Goal: Navigation & Orientation: Find specific page/section

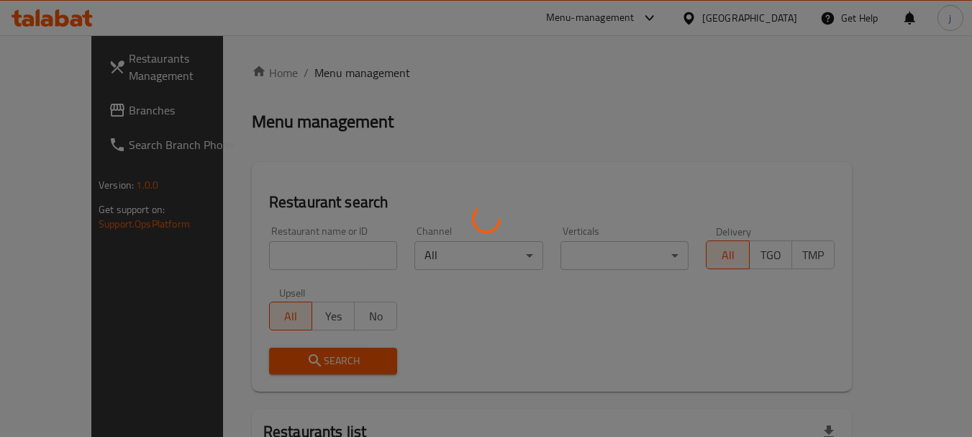
click at [65, 101] on div at bounding box center [486, 218] width 972 height 437
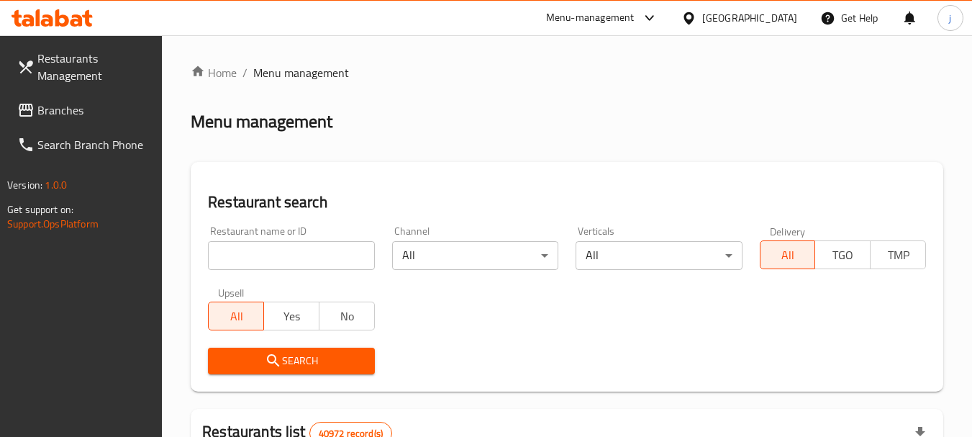
click at [63, 104] on span "Branches" at bounding box center [94, 109] width 114 height 17
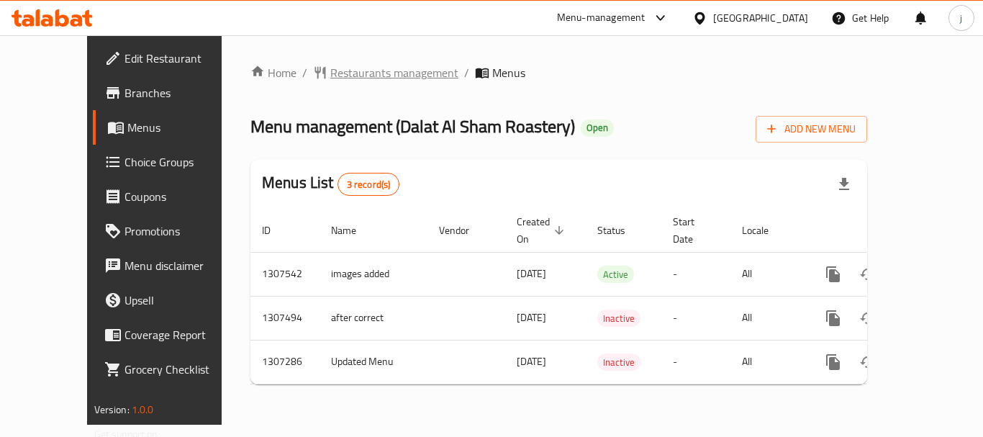
click at [347, 74] on span "Restaurants management" at bounding box center [394, 72] width 128 height 17
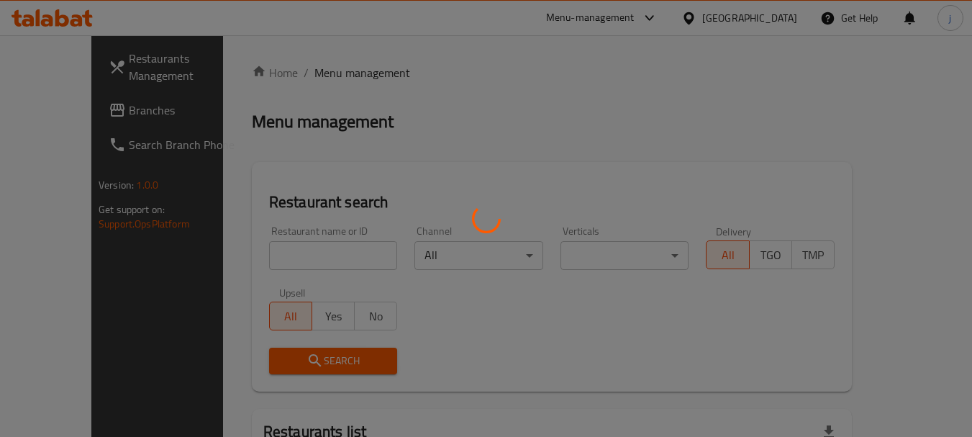
click at [68, 106] on div at bounding box center [486, 218] width 972 height 437
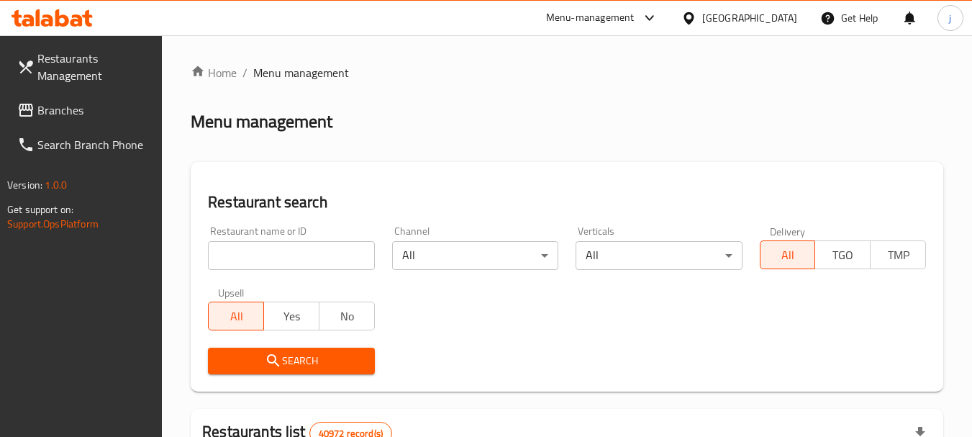
click at [29, 116] on icon at bounding box center [26, 110] width 14 height 13
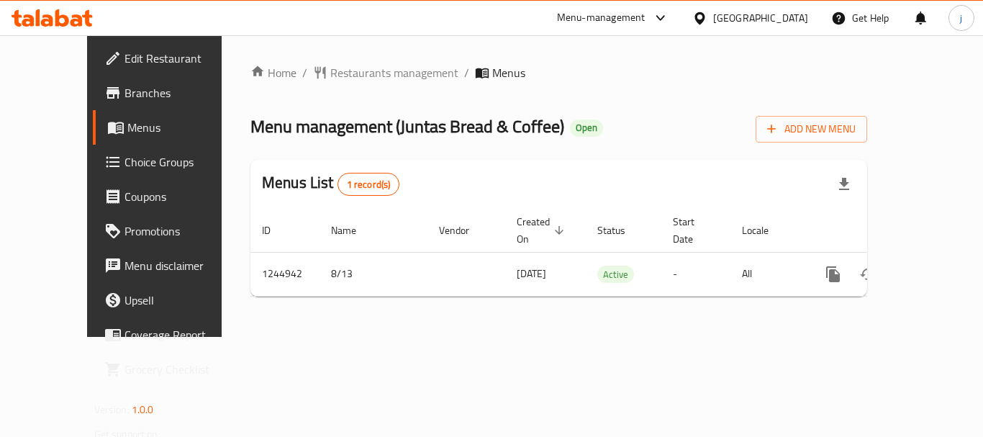
click at [347, 84] on div "Home / Restaurants management / Menus Menu management ( Juntas Bread & Coffee )…" at bounding box center [558, 186] width 617 height 244
click at [347, 76] on span "Restaurants management" at bounding box center [394, 72] width 128 height 17
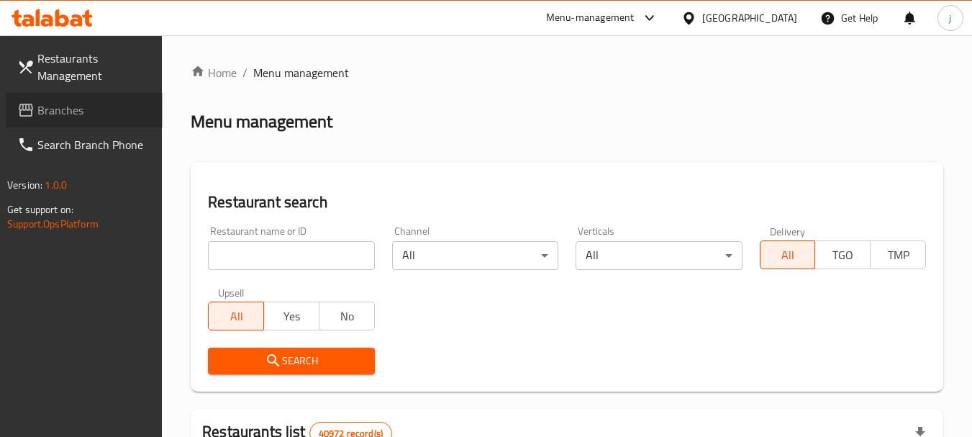
click at [61, 106] on span "Branches" at bounding box center [94, 109] width 114 height 17
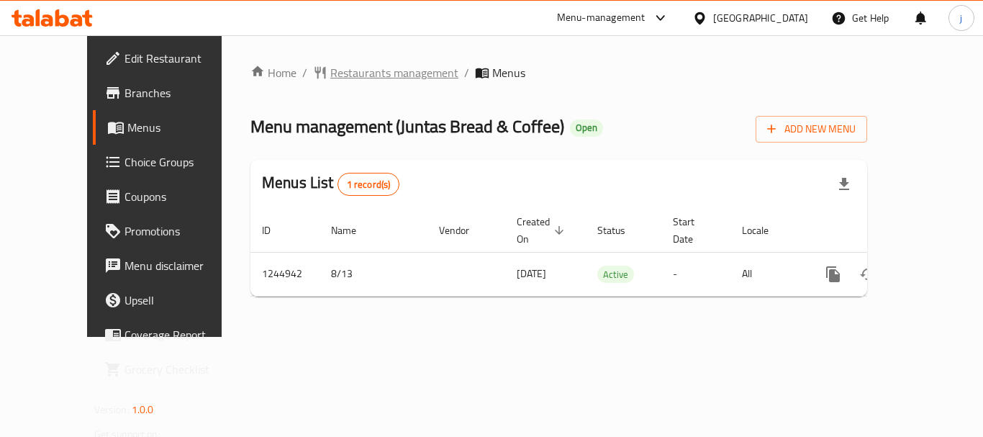
click at [340, 79] on span "Restaurants management" at bounding box center [394, 72] width 128 height 17
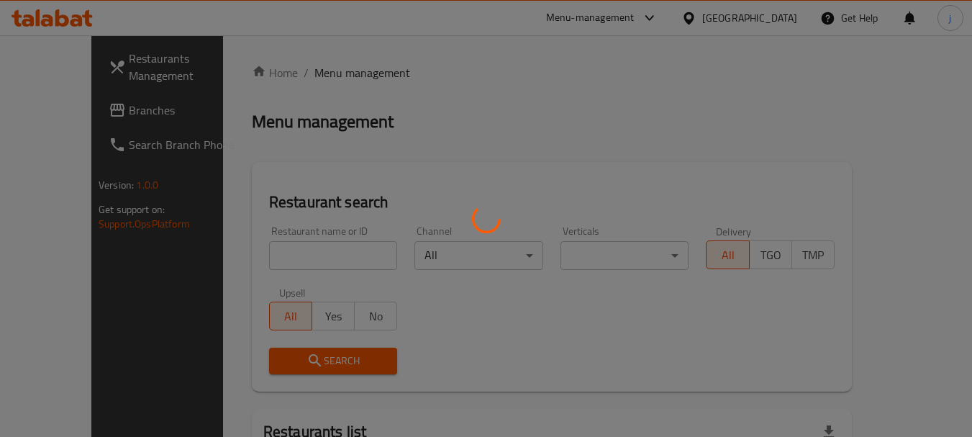
click at [82, 110] on div at bounding box center [486, 218] width 972 height 437
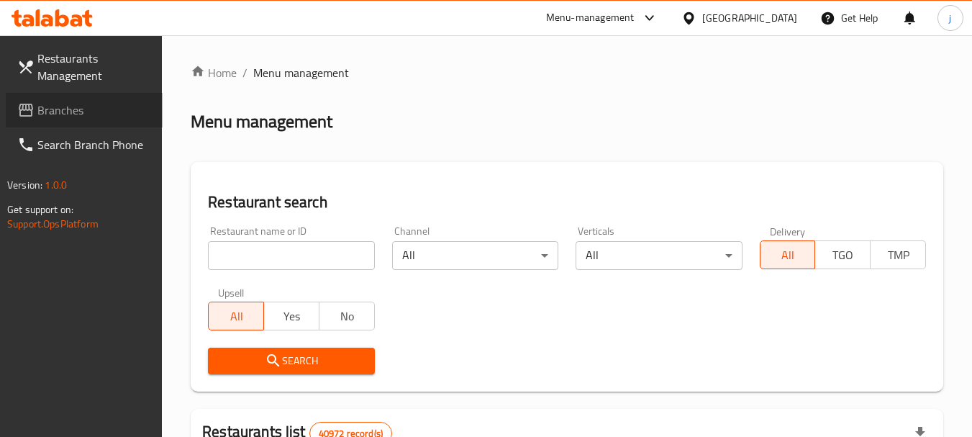
click at [82, 110] on span "Branches" at bounding box center [94, 109] width 114 height 17
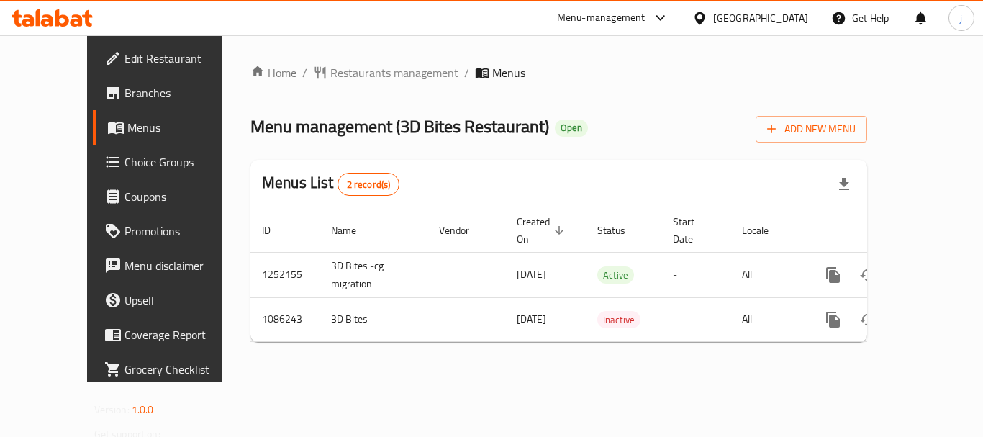
click at [356, 78] on span "Restaurants management" at bounding box center [394, 72] width 128 height 17
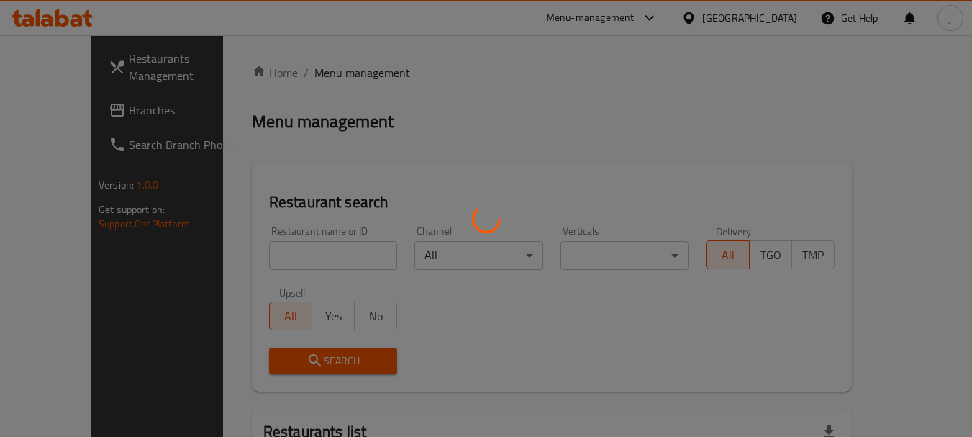
click at [78, 101] on div at bounding box center [486, 218] width 972 height 437
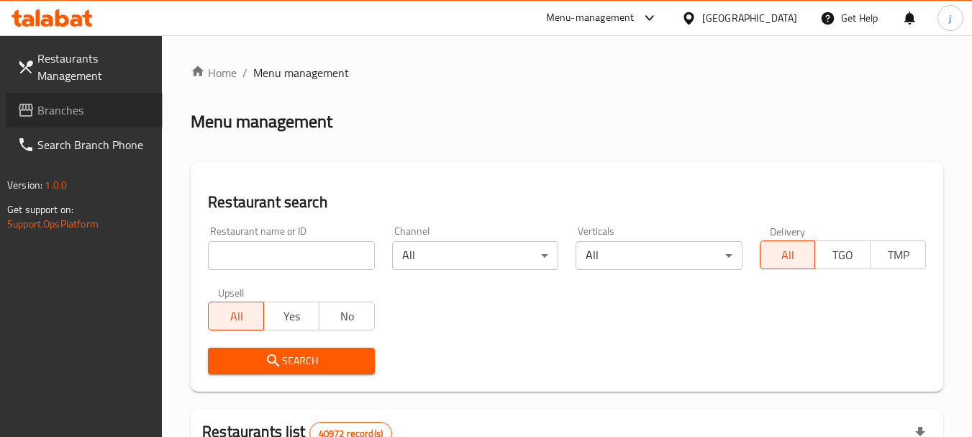
click at [117, 113] on span "Branches" at bounding box center [94, 109] width 114 height 17
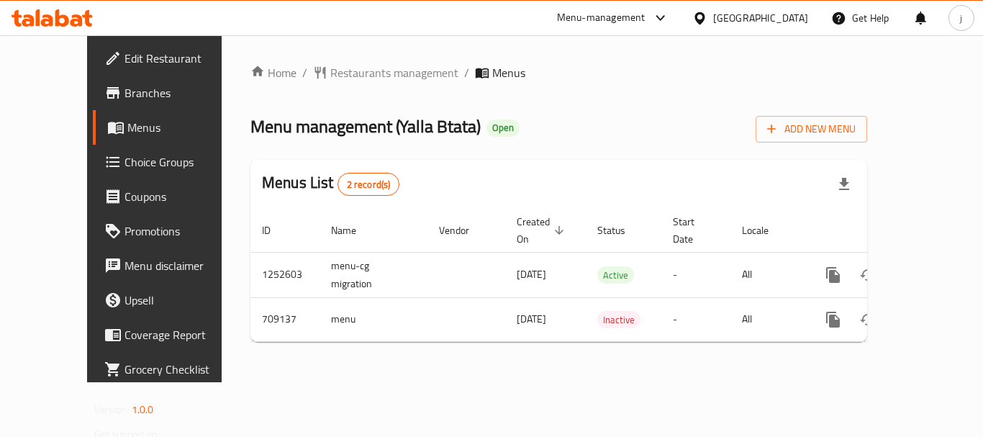
click at [124, 167] on span "Choice Groups" at bounding box center [181, 161] width 115 height 17
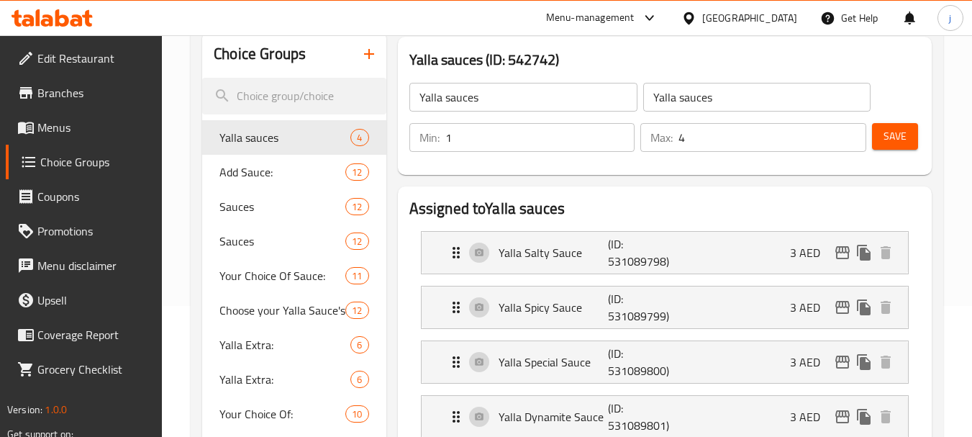
scroll to position [144, 0]
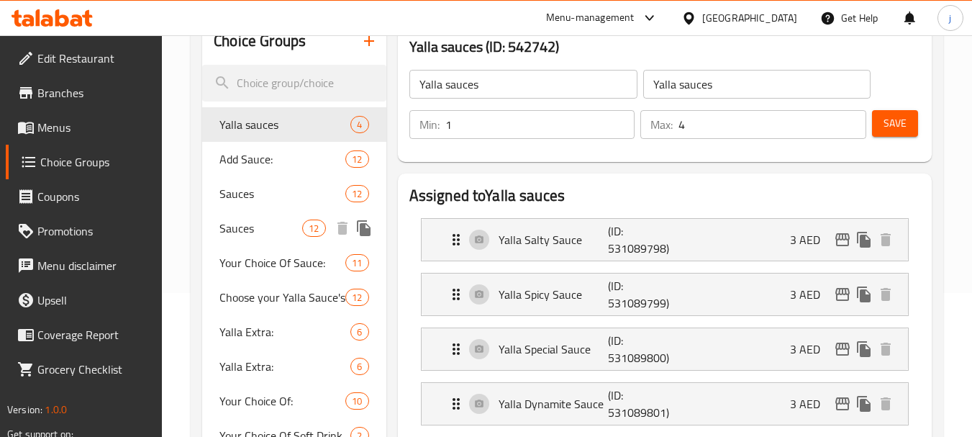
click at [225, 227] on span "Sauces" at bounding box center [260, 227] width 83 height 17
type input "Sauces"
type input "الصوصات"
type input "0"
type input "1"
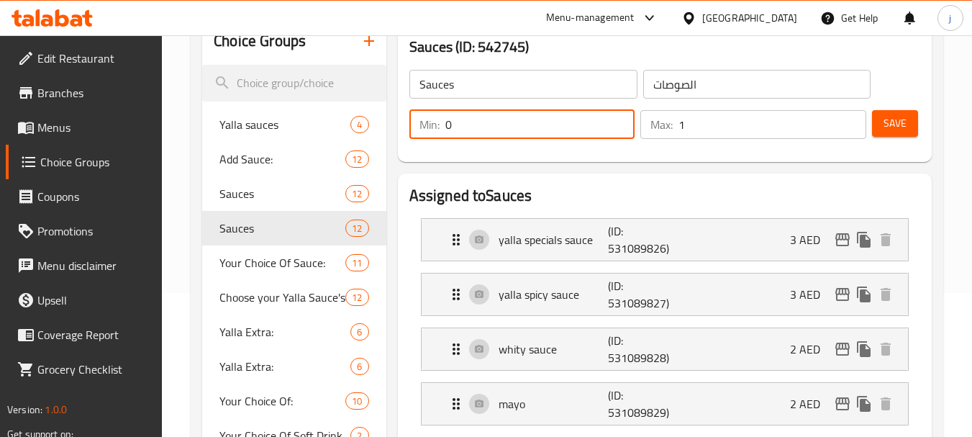
click at [447, 127] on input "0" at bounding box center [540, 124] width 190 height 29
click at [470, 134] on input "0" at bounding box center [540, 124] width 190 height 29
click at [701, 165] on div "Sauces (ID: 542745) Sauces ​ الصوصات ​ Min: 0 ​ Max: 1 ​ Save" at bounding box center [664, 93] width 545 height 150
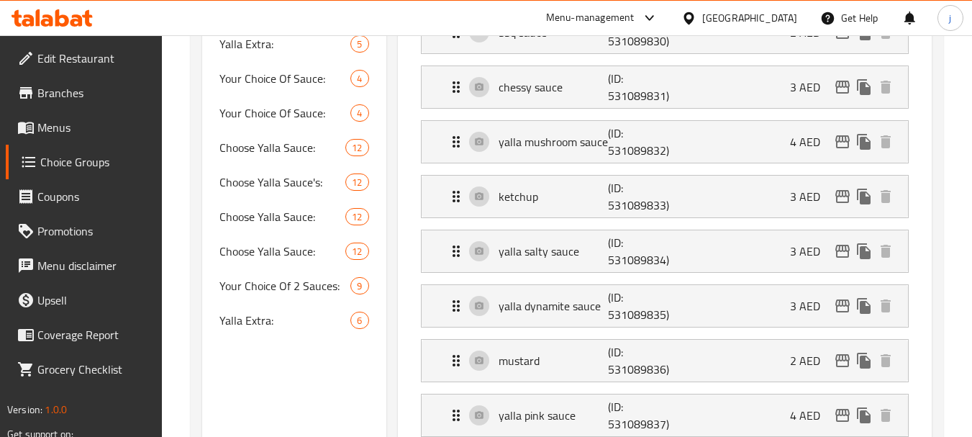
scroll to position [576, 0]
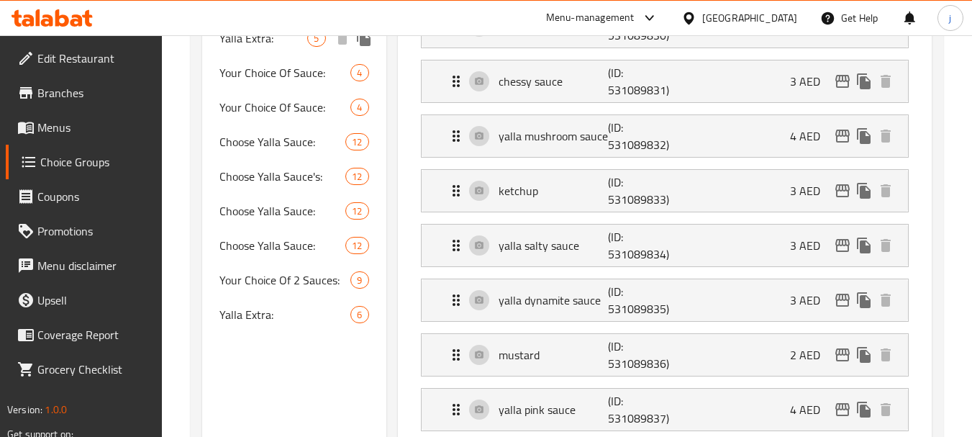
click at [271, 42] on span "Yalla Extra:" at bounding box center [263, 37] width 88 height 17
type input "Yalla Extra:"
type input "يلا إكسترا:"
type input "3"
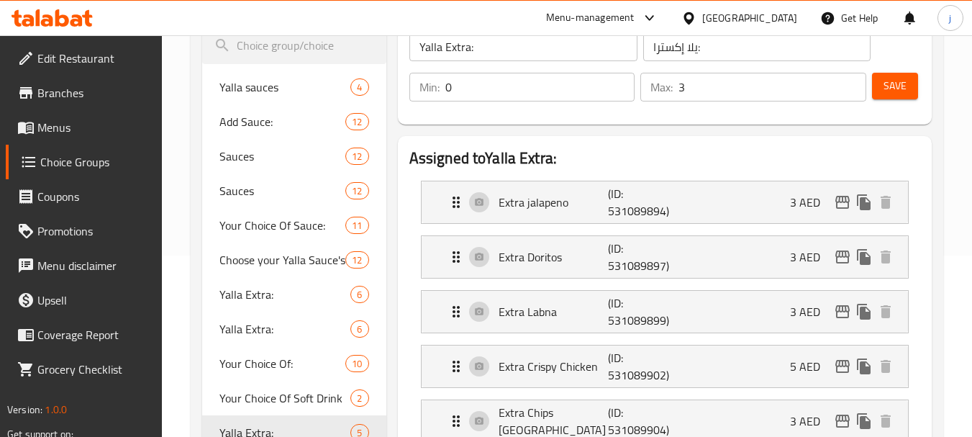
scroll to position [0, 0]
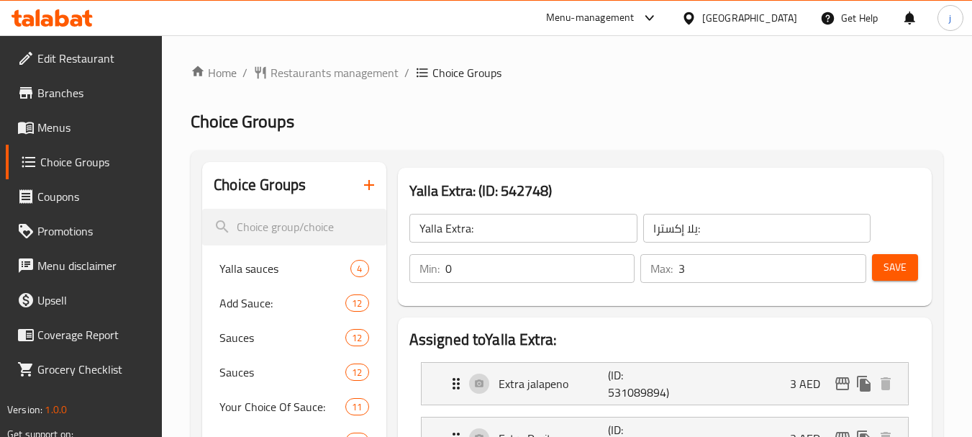
click at [756, 14] on div "[GEOGRAPHIC_DATA]" at bounding box center [749, 18] width 95 height 16
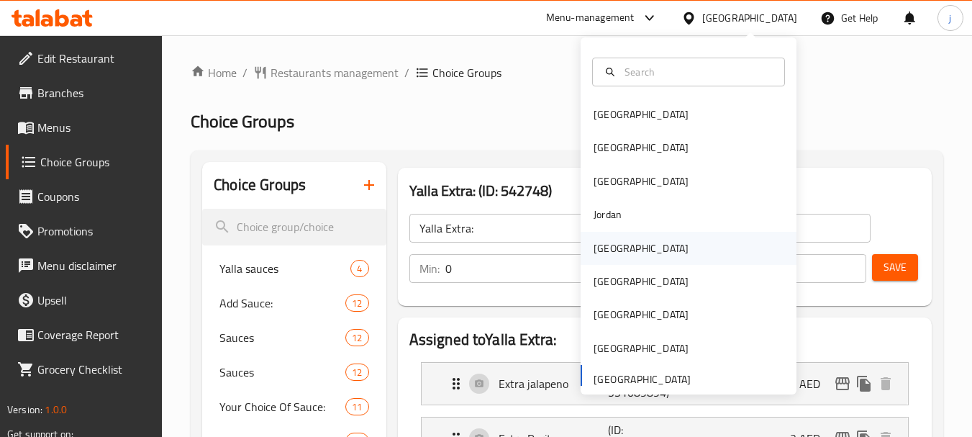
click at [600, 253] on div "[GEOGRAPHIC_DATA]" at bounding box center [641, 248] width 95 height 16
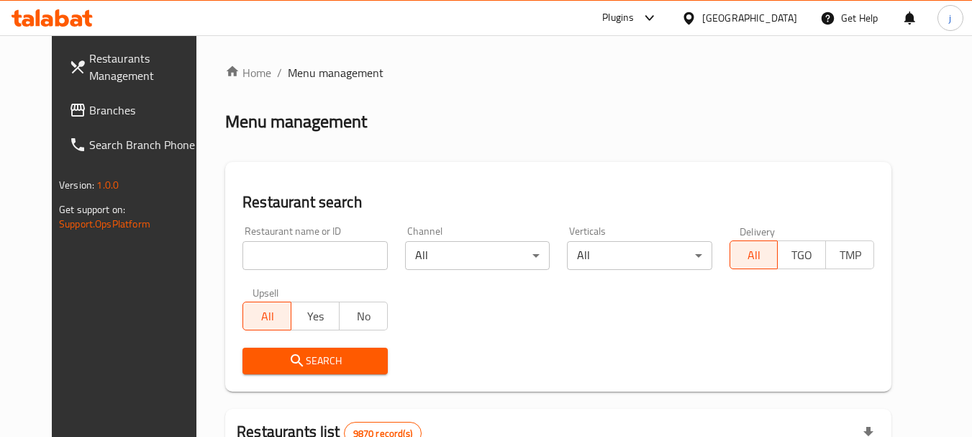
click at [89, 110] on span "Branches" at bounding box center [146, 109] width 114 height 17
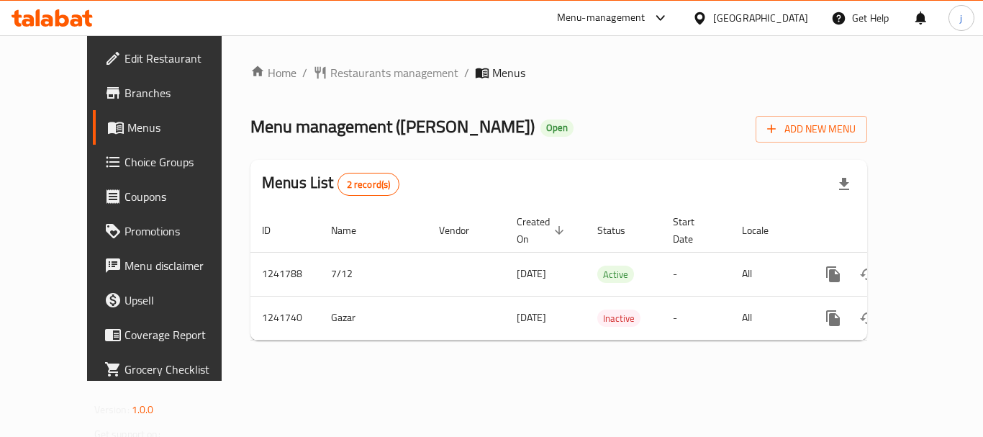
click at [777, 24] on div "[GEOGRAPHIC_DATA]" at bounding box center [760, 18] width 95 height 16
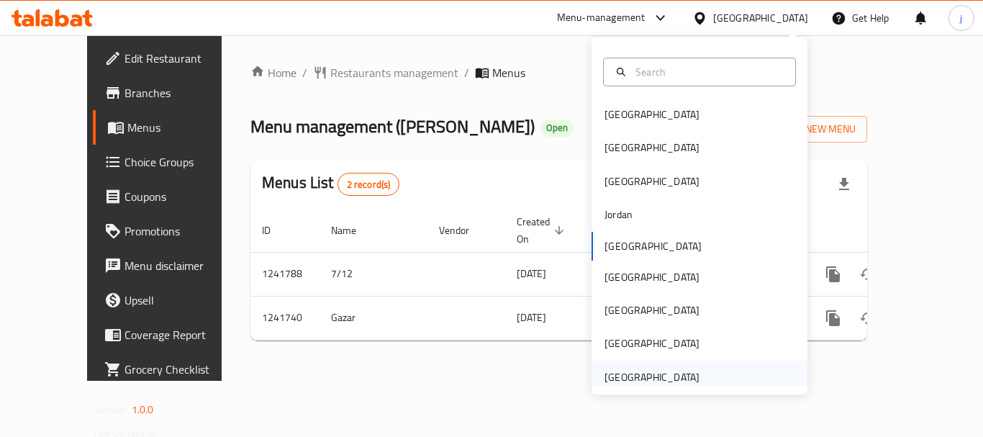
click at [663, 376] on div "[GEOGRAPHIC_DATA]" at bounding box center [651, 377] width 95 height 16
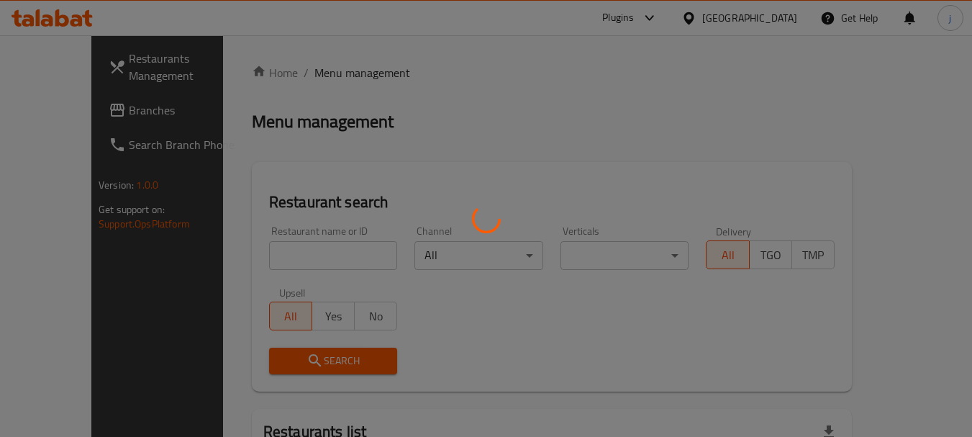
click at [55, 99] on div at bounding box center [486, 218] width 972 height 437
click at [54, 109] on div at bounding box center [486, 218] width 972 height 437
click at [62, 106] on div at bounding box center [486, 218] width 972 height 437
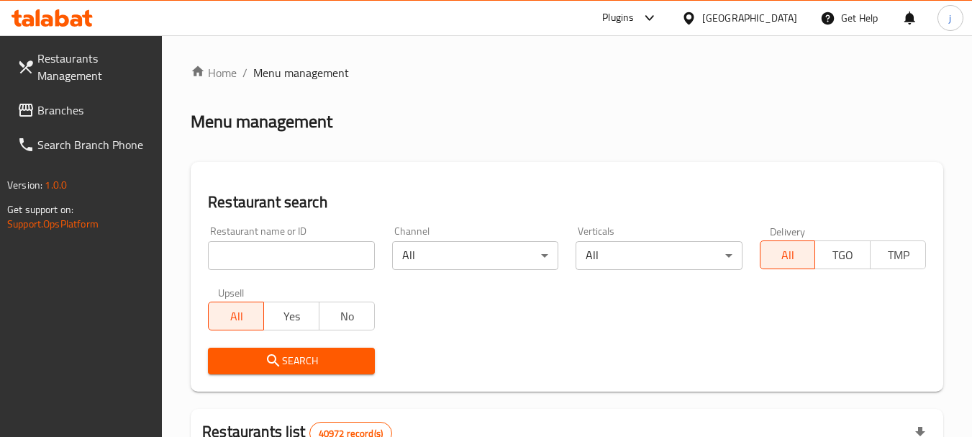
click at [69, 113] on span "Branches" at bounding box center [94, 109] width 114 height 17
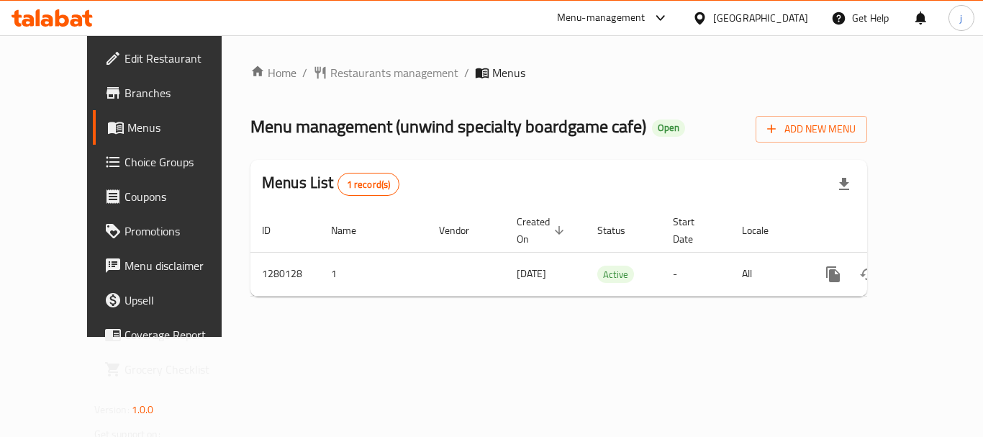
click at [723, 14] on div "[GEOGRAPHIC_DATA]" at bounding box center [760, 18] width 95 height 16
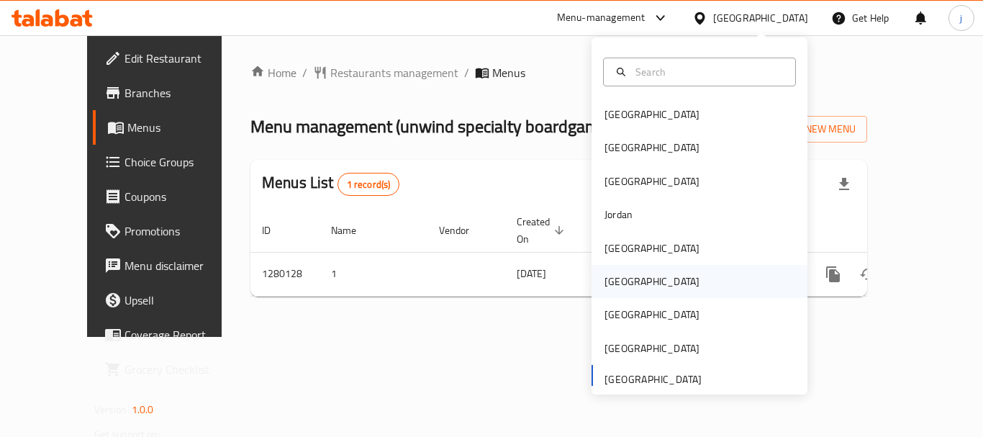
click at [624, 279] on div "[GEOGRAPHIC_DATA]" at bounding box center [652, 281] width 118 height 33
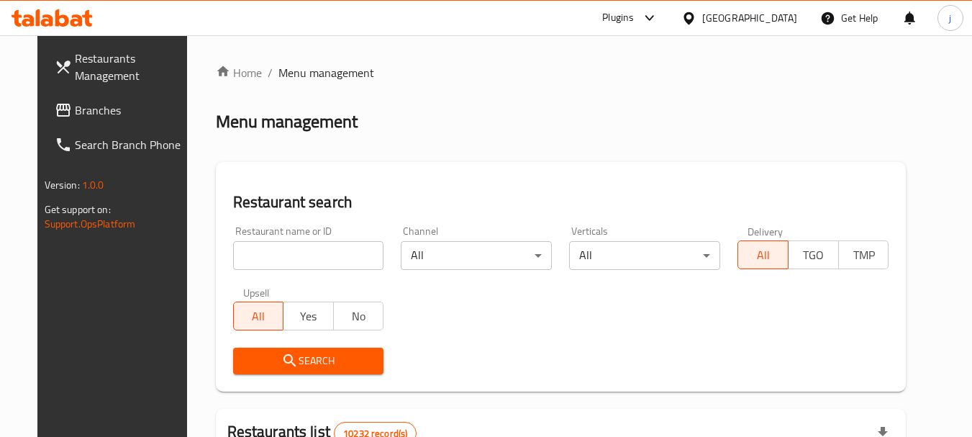
click at [95, 90] on link "Restaurants Management" at bounding box center [121, 67] width 157 height 52
